Goal: Information Seeking & Learning: Check status

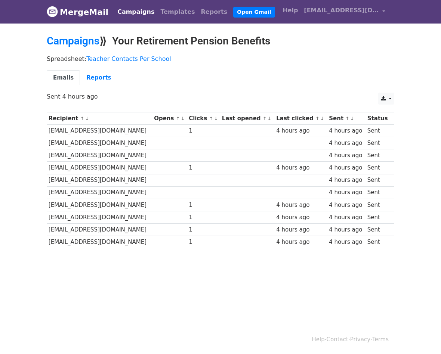
click at [120, 13] on link "Campaigns" at bounding box center [135, 11] width 43 height 15
click at [80, 44] on link "Campaigns" at bounding box center [73, 41] width 53 height 12
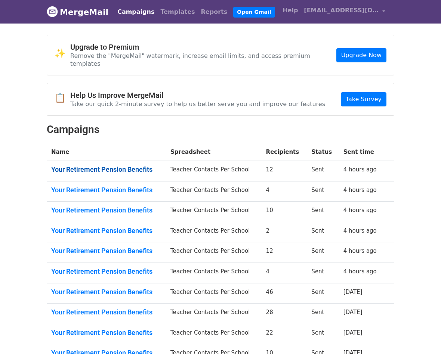
click at [114, 166] on link "Your Retirement Pension Benefits" at bounding box center [106, 170] width 110 height 8
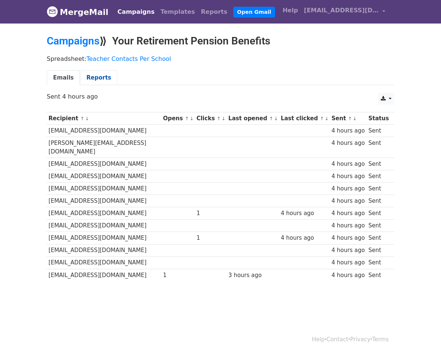
click at [97, 81] on link "Reports" at bounding box center [98, 77] width 37 height 15
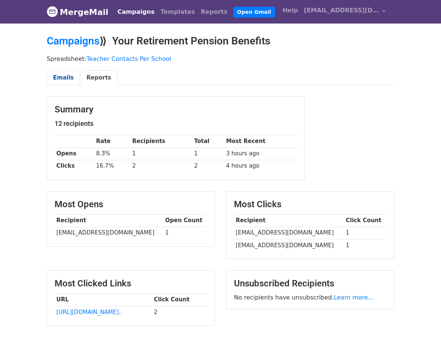
click at [64, 76] on link "Emails" at bounding box center [63, 77] width 33 height 15
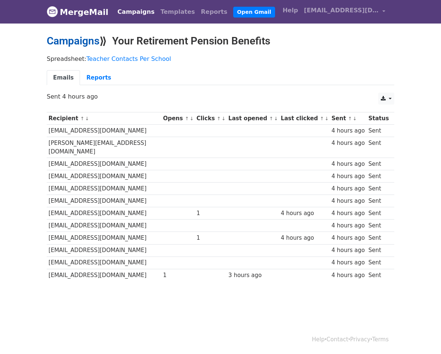
click at [61, 40] on link "Campaigns" at bounding box center [73, 41] width 53 height 12
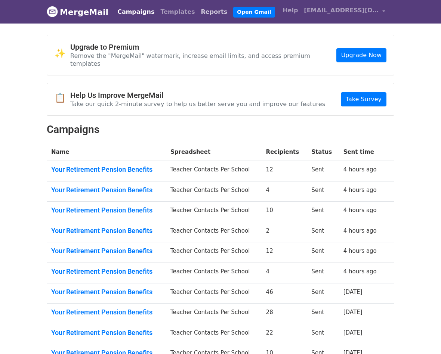
click at [198, 11] on link "Reports" at bounding box center [214, 11] width 33 height 15
click at [337, 15] on link "[EMAIL_ADDRESS][DOMAIN_NAME]" at bounding box center [344, 12] width 87 height 18
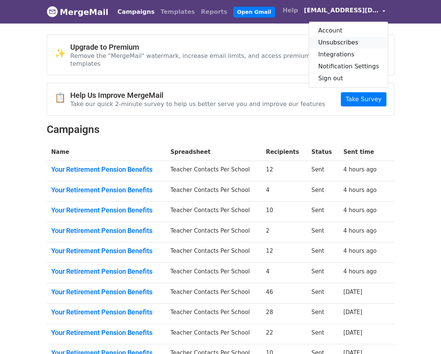
click at [337, 43] on link "Unsubscribes" at bounding box center [348, 43] width 79 height 12
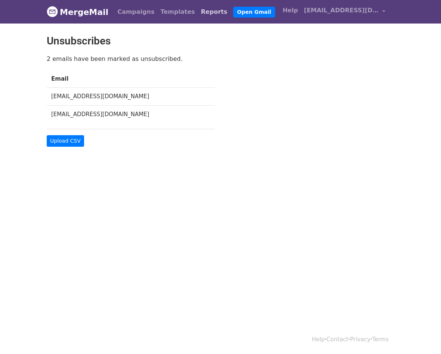
click at [198, 13] on link "Reports" at bounding box center [214, 11] width 33 height 15
click at [198, 10] on link "Reports" at bounding box center [214, 11] width 33 height 15
click at [123, 15] on link "Campaigns" at bounding box center [135, 11] width 43 height 15
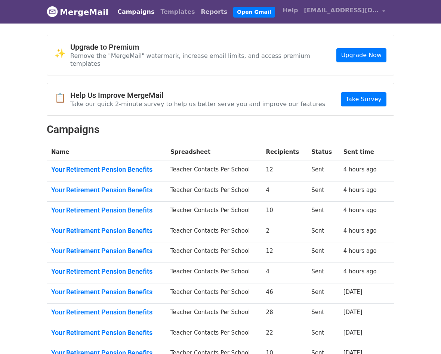
click at [198, 12] on link "Reports" at bounding box center [214, 11] width 33 height 15
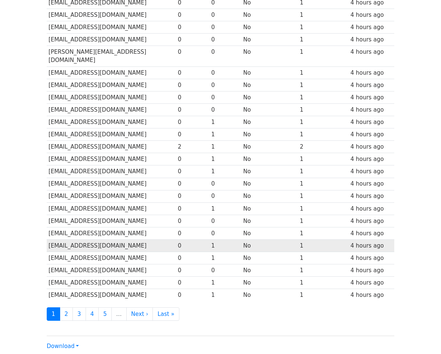
scroll to position [224, 0]
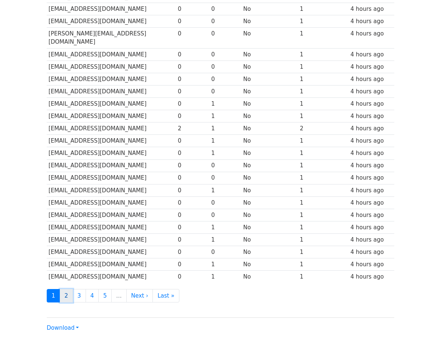
click at [64, 291] on link "2" at bounding box center [66, 296] width 13 height 14
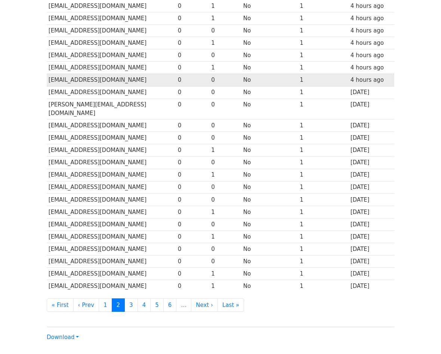
scroll to position [224, 0]
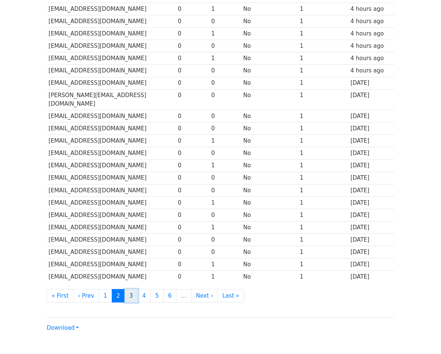
click at [124, 292] on link "3" at bounding box center [130, 296] width 13 height 14
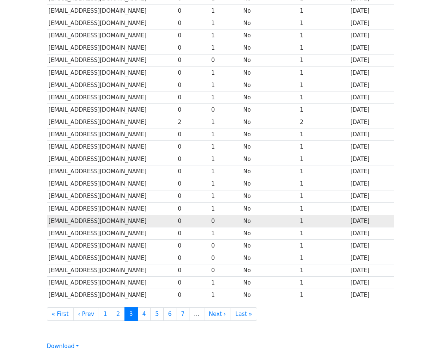
scroll to position [224, 0]
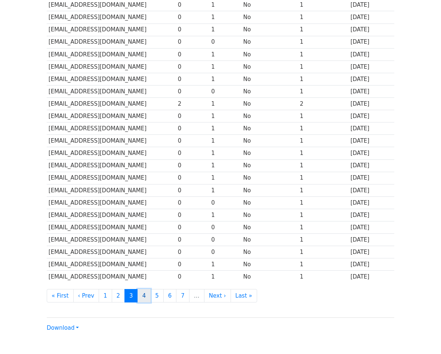
click at [138, 291] on link "4" at bounding box center [143, 296] width 13 height 14
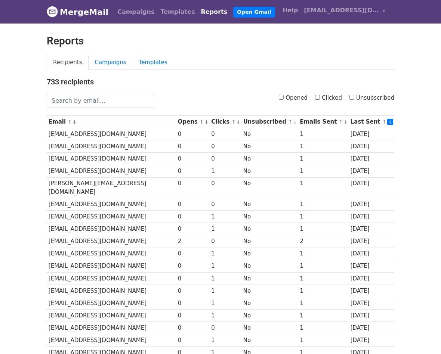
click at [284, 97] on input "Opened" at bounding box center [281, 97] width 5 height 5
checkbox input "true"
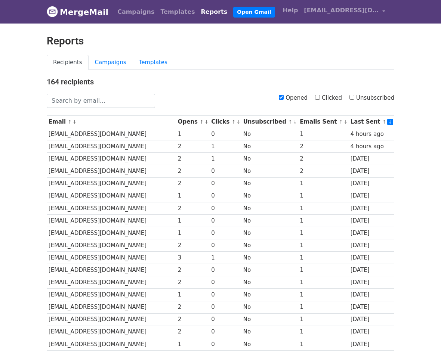
click at [284, 98] on input "Opened" at bounding box center [281, 97] width 5 height 5
checkbox input "false"
click at [354, 98] on input "Unsubscribed" at bounding box center [351, 97] width 5 height 5
checkbox input "true"
